Goal: Find specific page/section: Find specific page/section

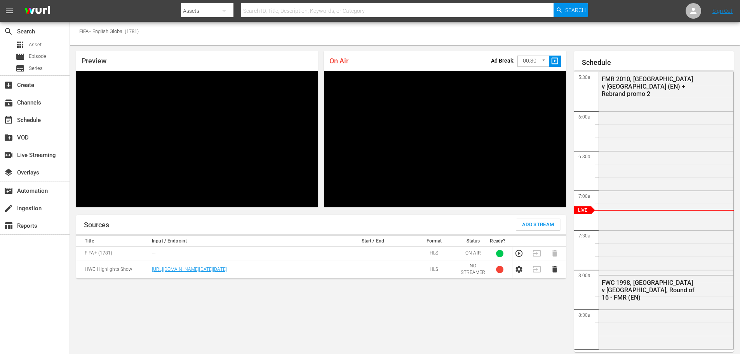
click at [275, 10] on input "text" at bounding box center [397, 11] width 313 height 19
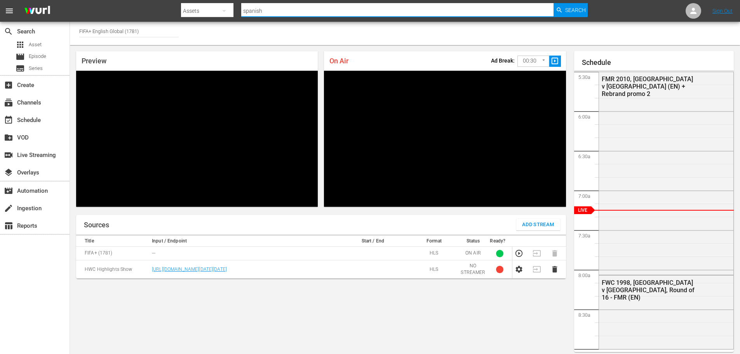
type input "spanish"
click at [198, 9] on div "Assets" at bounding box center [207, 11] width 52 height 22
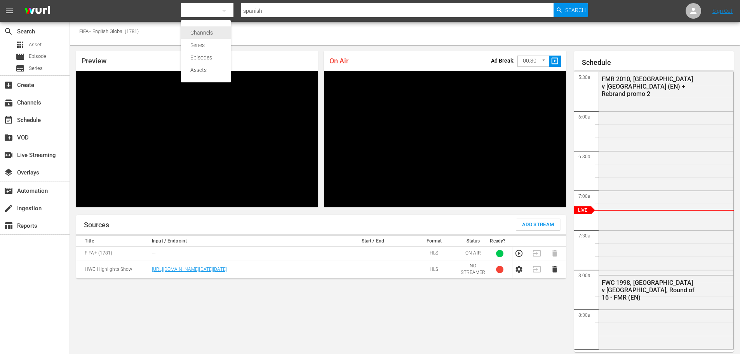
click at [198, 29] on div "Channels" at bounding box center [205, 32] width 31 height 12
click at [250, 10] on input "text" at bounding box center [397, 11] width 313 height 19
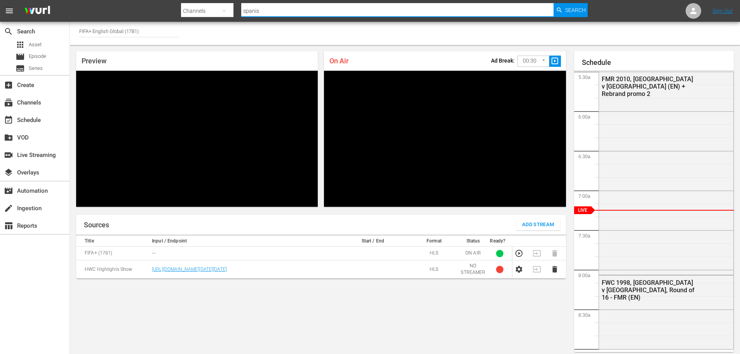
type input "spanish"
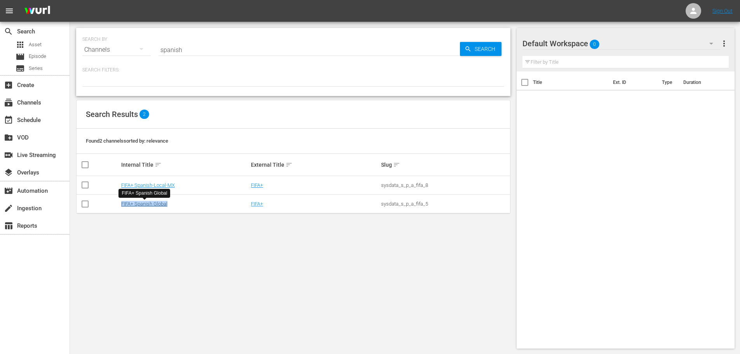
drag, startPoint x: 177, startPoint y: 206, endPoint x: 122, endPoint y: 207, distance: 55.9
click at [122, 207] on div "FIFA+ Spanish Global" at bounding box center [185, 204] width 128 height 6
copy link "FIFA+ Spanish Global"
drag, startPoint x: 191, startPoint y: 188, endPoint x: 178, endPoint y: 189, distance: 12.5
click at [178, 189] on td "FIFA+ Spanish-Local-MX" at bounding box center [185, 185] width 130 height 19
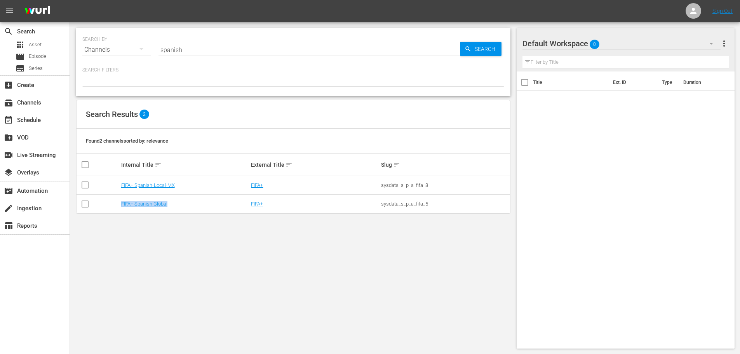
drag, startPoint x: 173, startPoint y: 205, endPoint x: 118, endPoint y: 207, distance: 55.6
click at [118, 207] on tr "FIFA+ Spanish Global FIFA+ sysdata_s_p_a_fifa_5" at bounding box center [293, 204] width 433 height 19
click at [189, 207] on td "FIFA+ Spanish Global" at bounding box center [185, 204] width 130 height 19
click at [158, 202] on link "FIFA+ Spanish Global" at bounding box center [144, 204] width 46 height 6
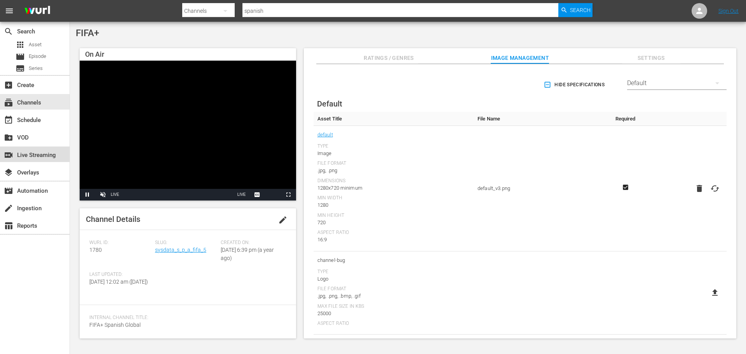
click at [35, 154] on div "switch_video Live Streaming" at bounding box center [21, 153] width 43 height 7
